Goal: Information Seeking & Learning: Learn about a topic

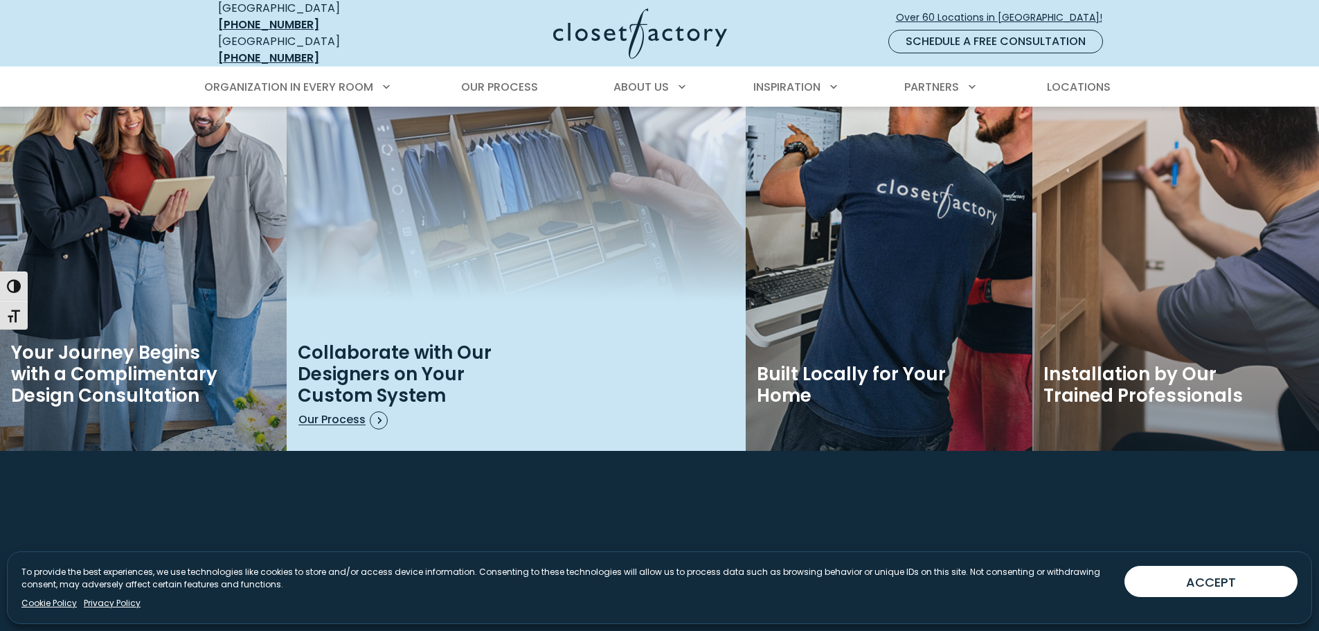
scroll to position [2285, 0]
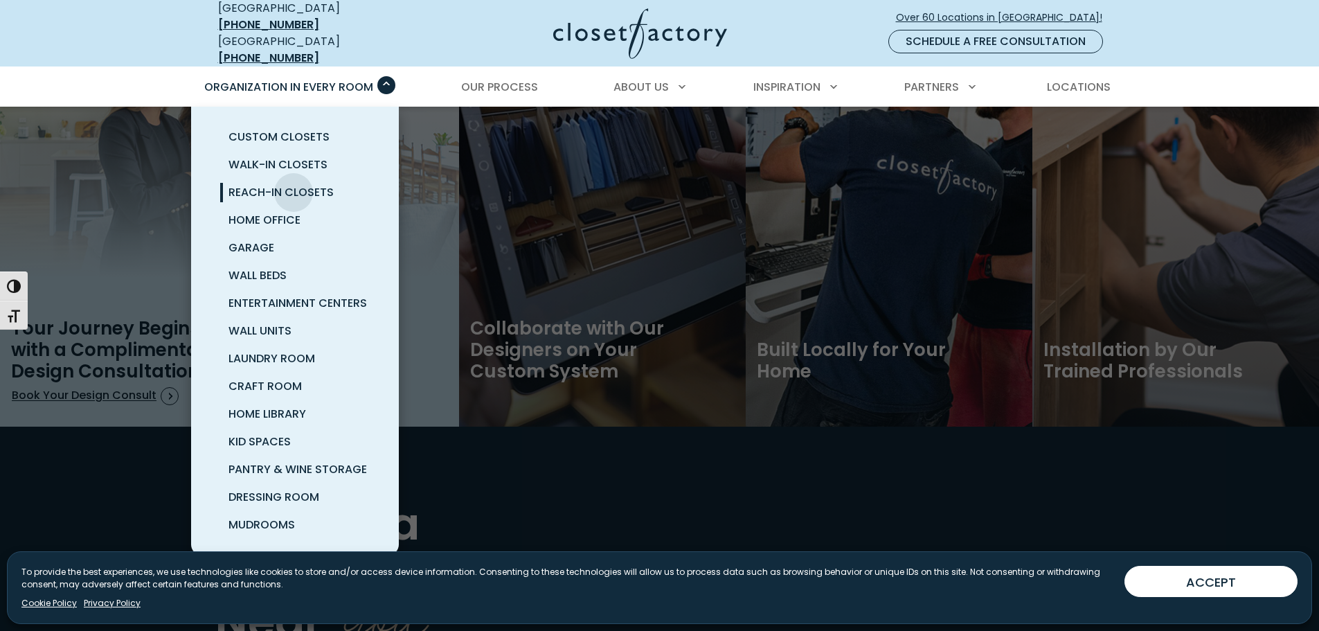
click at [294, 184] on span "Reach-In Closets" at bounding box center [280, 192] width 105 height 16
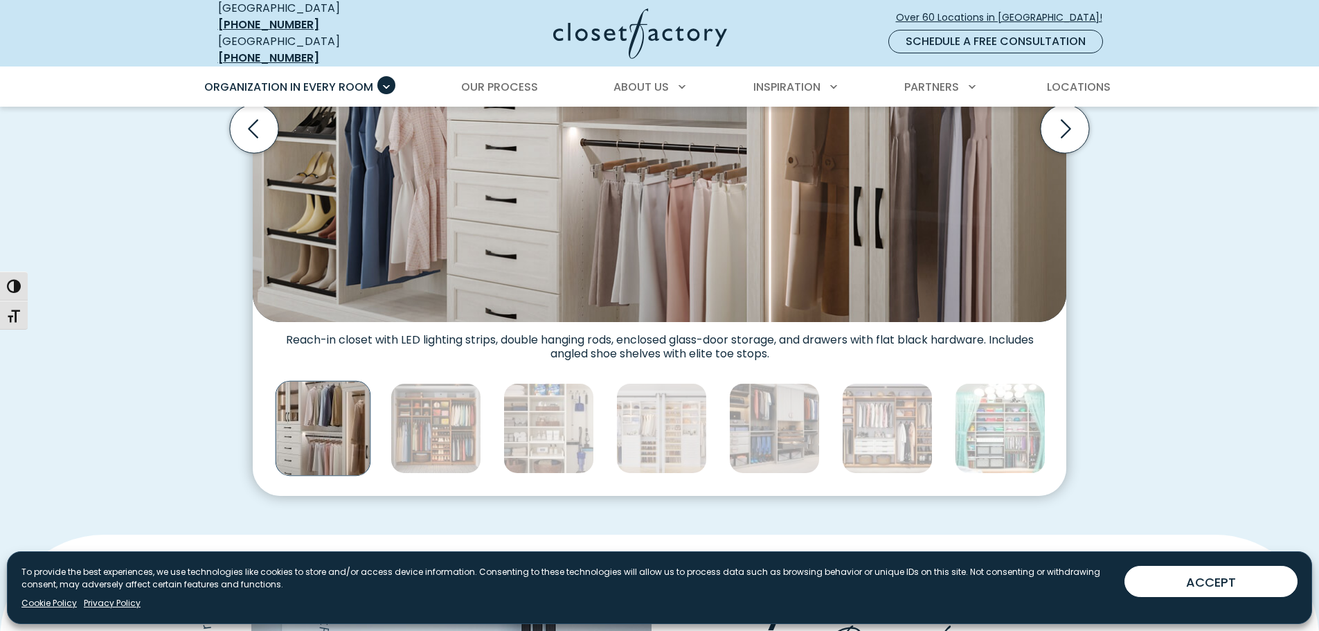
scroll to position [622, 0]
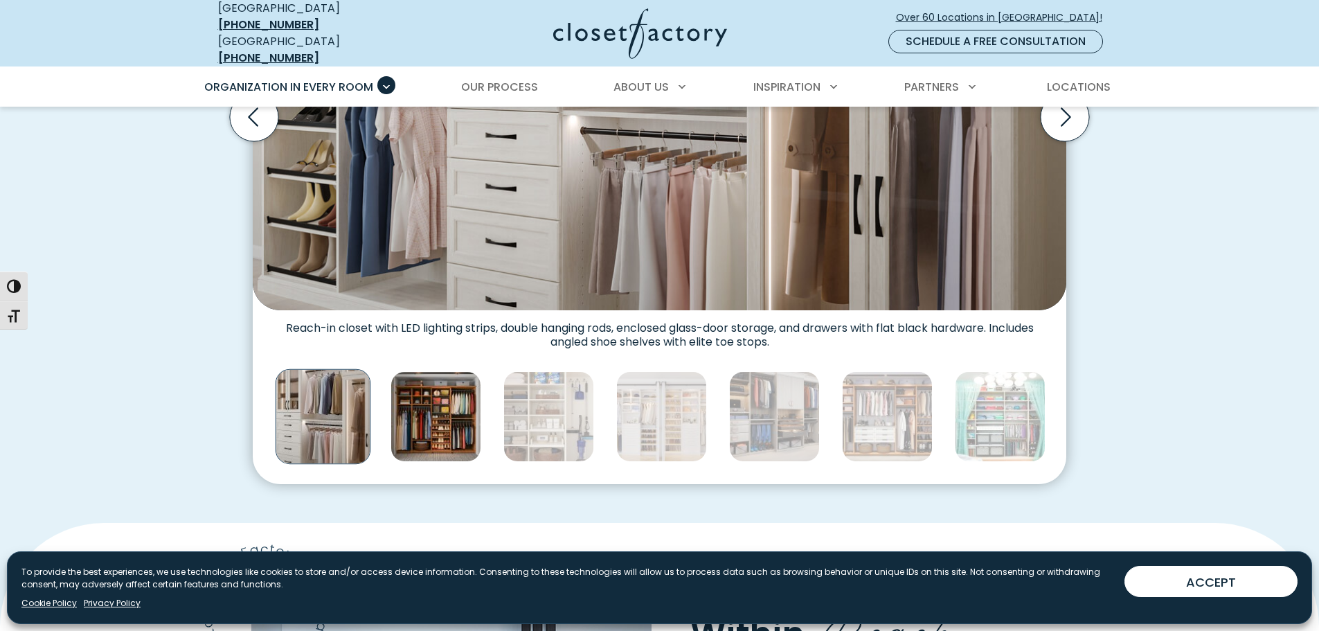
click at [434, 429] on img "Thumbnail Gallery" at bounding box center [435, 416] width 91 height 91
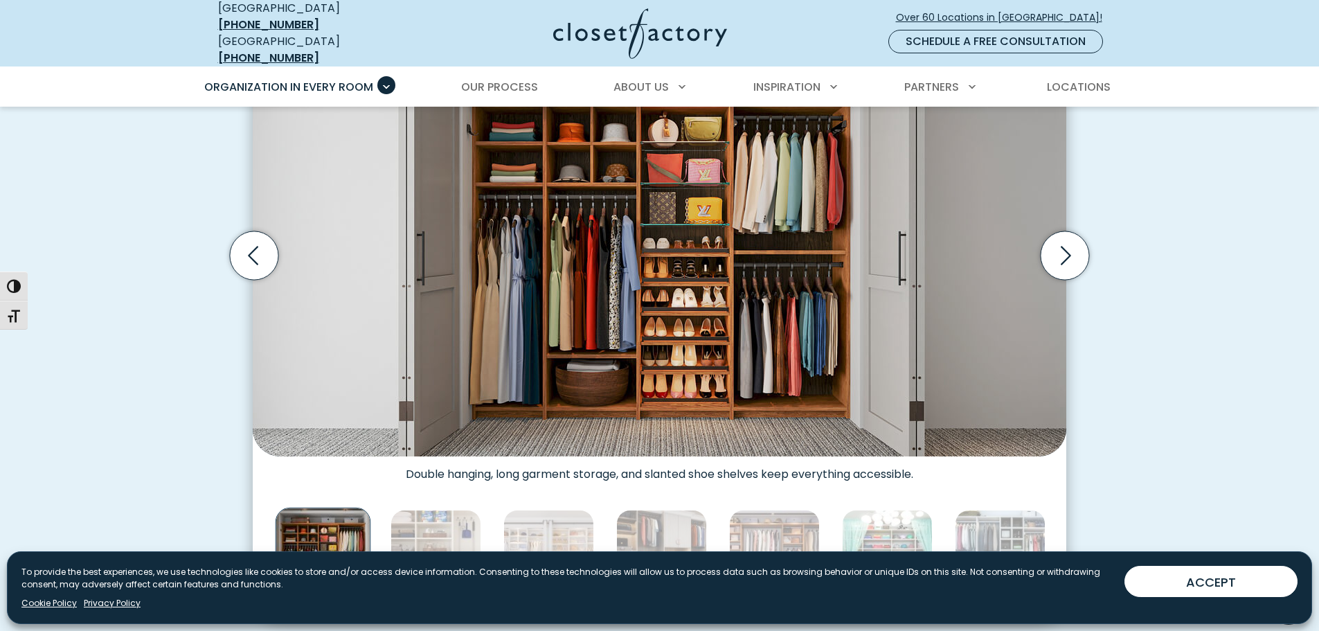
scroll to position [415, 0]
